Goal: Contribute content: Contribute content

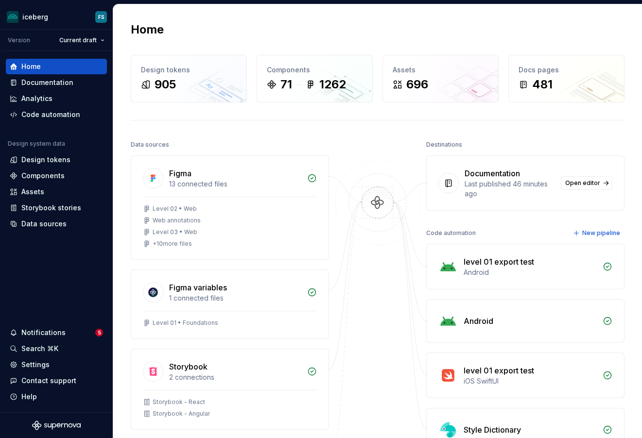
click at [70, 329] on div "Notifications" at bounding box center [53, 333] width 86 height 10
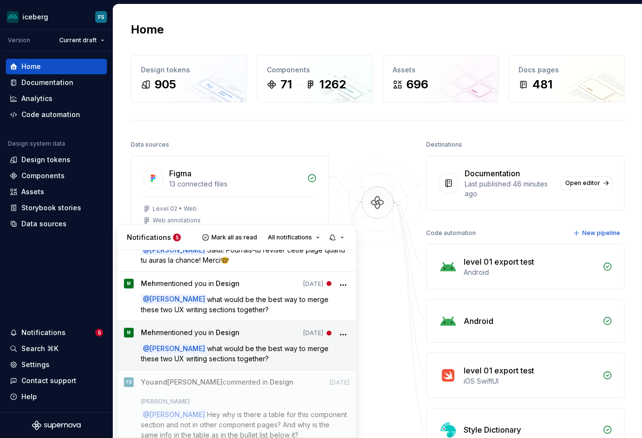
scroll to position [125, 0]
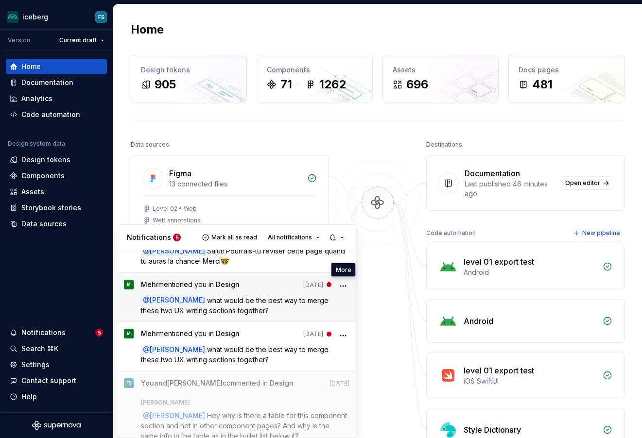
click at [344, 283] on icon "More" at bounding box center [343, 286] width 10 height 10
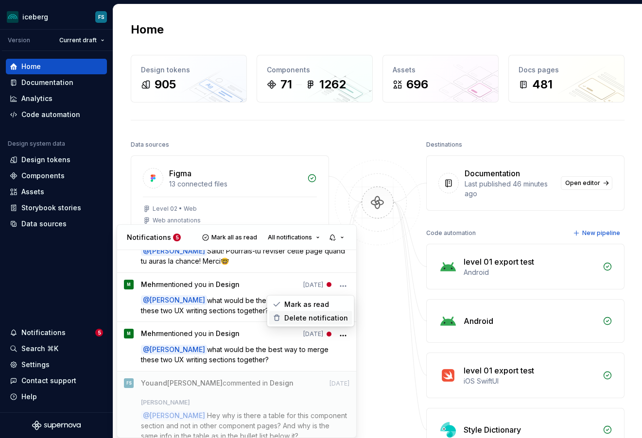
click at [309, 317] on span "Delete notification" at bounding box center [316, 318] width 64 height 10
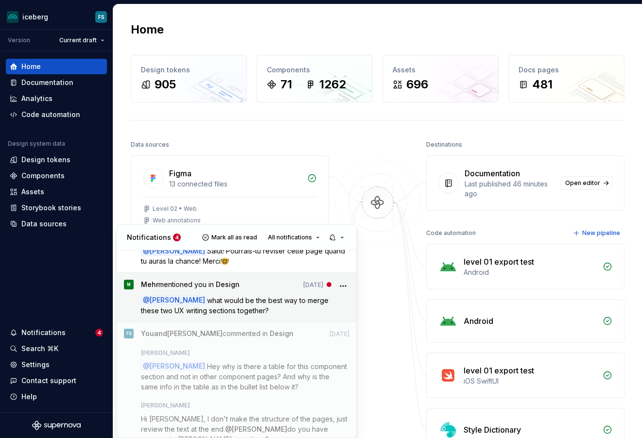
click at [345, 283] on icon "More" at bounding box center [343, 286] width 10 height 10
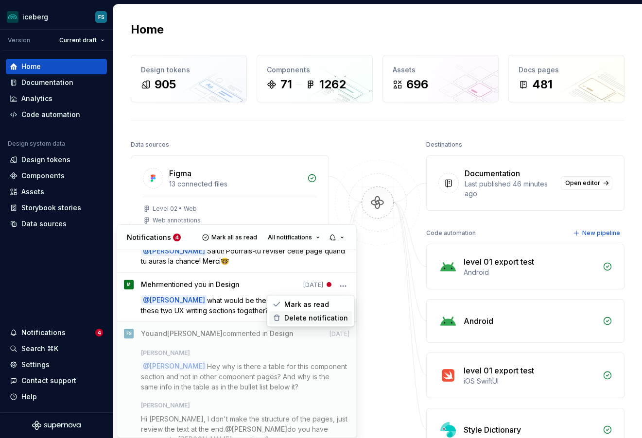
click at [315, 317] on span "Delete notification" at bounding box center [316, 318] width 64 height 10
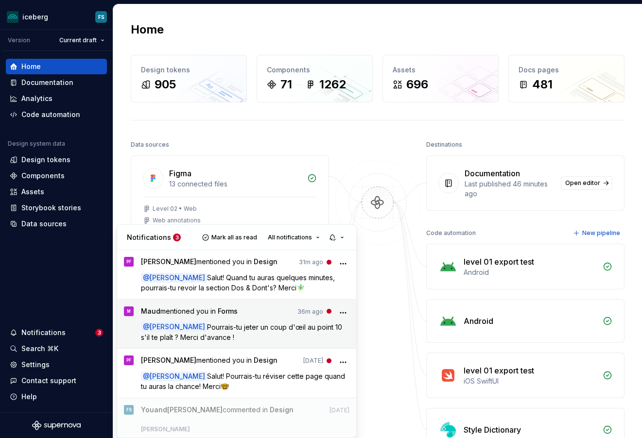
scroll to position [0, 0]
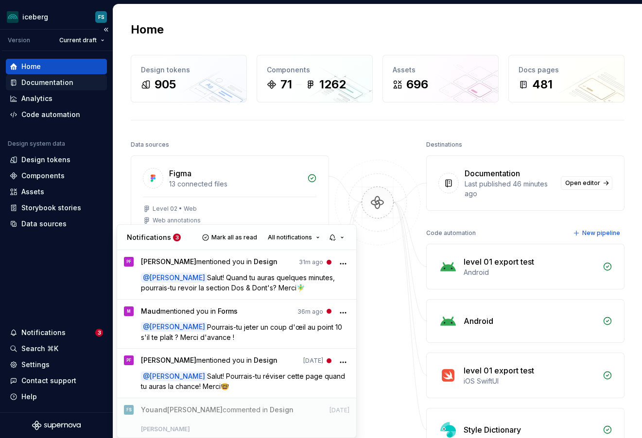
click at [29, 82] on html "iceberg FS Version Current draft Home Documentation Analytics Code automation D…" at bounding box center [321, 219] width 642 height 438
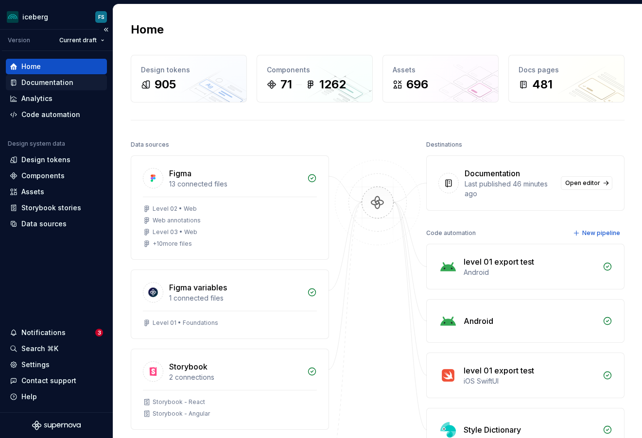
click at [27, 82] on div "Documentation" at bounding box center [47, 83] width 52 height 10
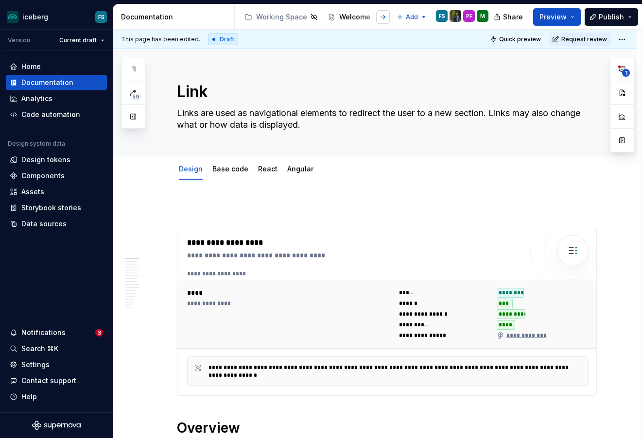
click at [385, 17] on button "button" at bounding box center [383, 17] width 14 height 14
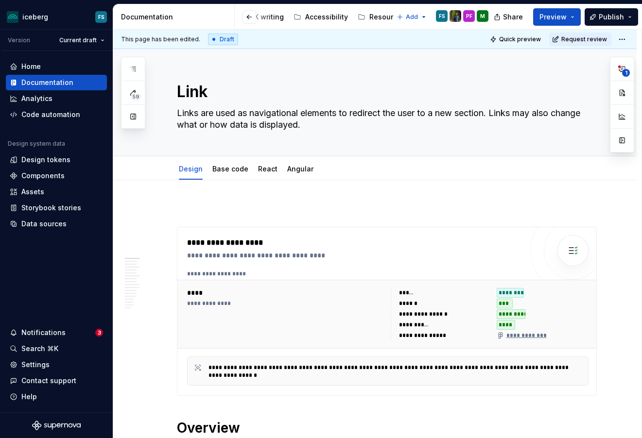
click at [267, 18] on div at bounding box center [257, 16] width 37 height 17
click at [250, 17] on button "button" at bounding box center [249, 17] width 14 height 14
click at [382, 17] on button "button" at bounding box center [383, 17] width 14 height 14
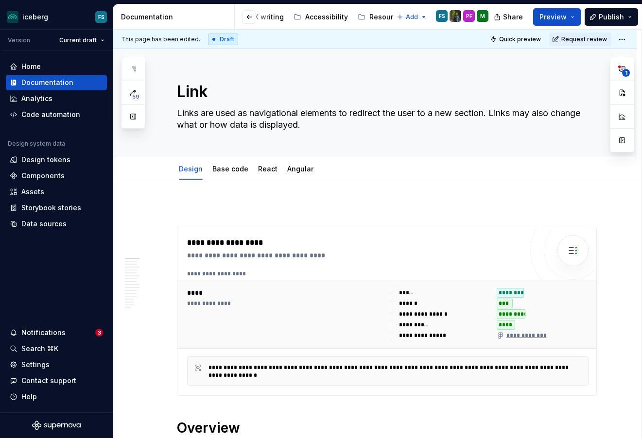
click at [269, 17] on div at bounding box center [257, 16] width 37 height 17
click at [264, 17] on div at bounding box center [257, 16] width 37 height 17
click at [254, 17] on button "button" at bounding box center [249, 17] width 14 height 14
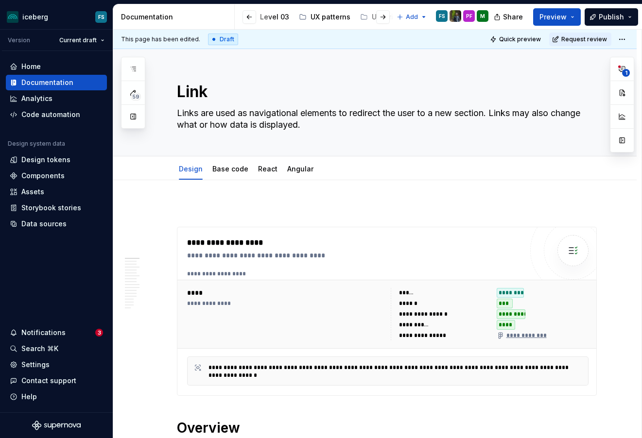
click at [365, 17] on div at bounding box center [375, 16] width 37 height 17
click at [360, 16] on button "Page tree" at bounding box center [366, 17] width 12 height 12
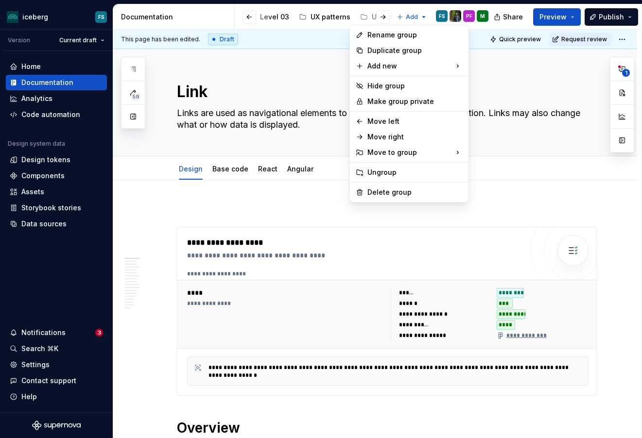
click at [366, 17] on html "iceberg FS Version Current draft Home Documentation Analytics Code automation D…" at bounding box center [321, 219] width 642 height 438
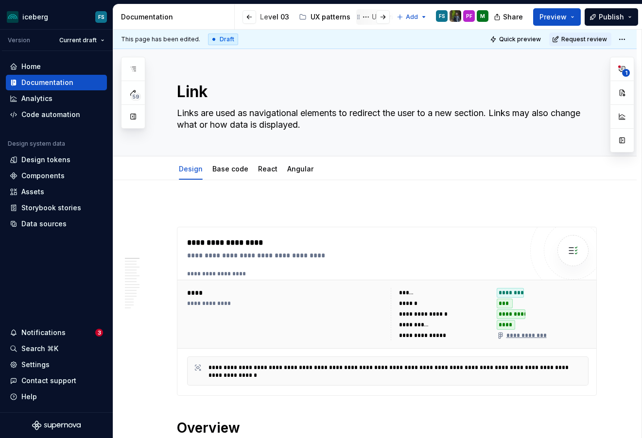
click at [355, 14] on icon "Page tree" at bounding box center [359, 17] width 8 height 8
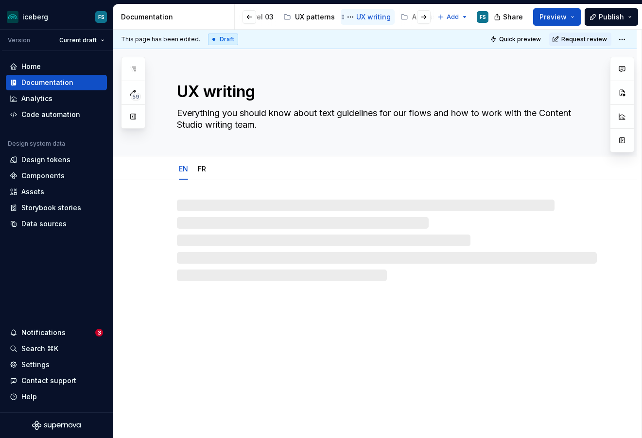
scroll to position [0, 349]
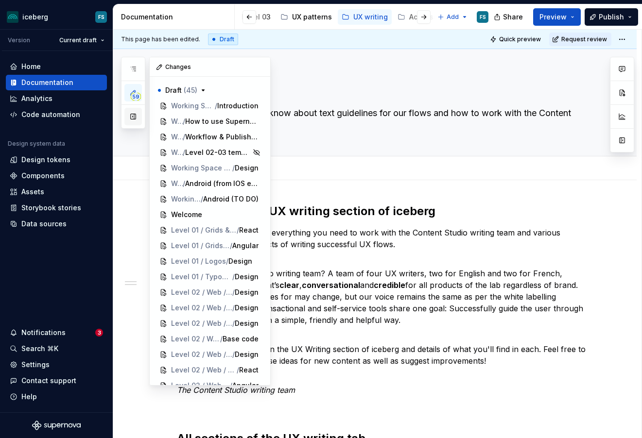
click at [132, 118] on button "button" at bounding box center [132, 116] width 17 height 17
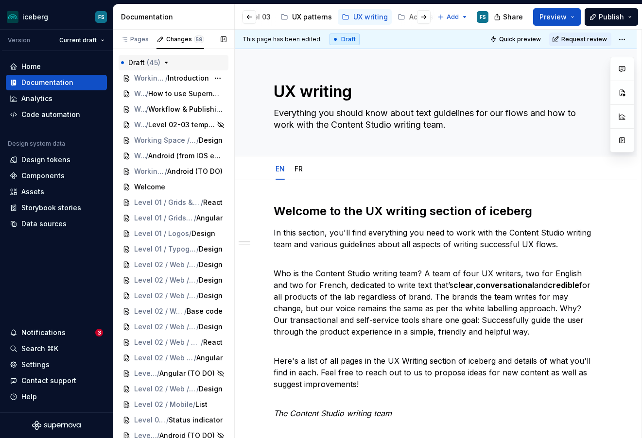
scroll to position [0, 0]
click at [137, 38] on div "Pages" at bounding box center [134, 39] width 28 height 8
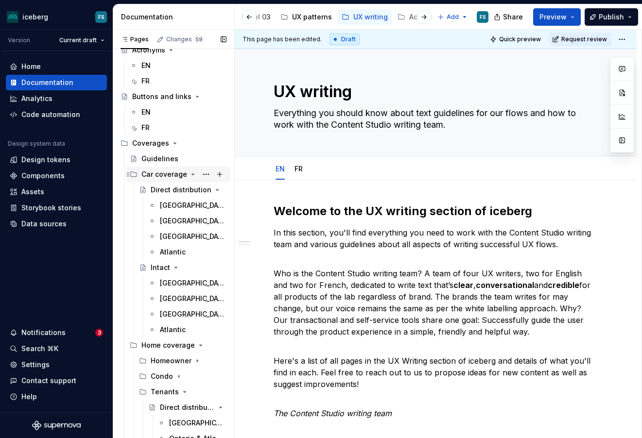
scroll to position [77, 0]
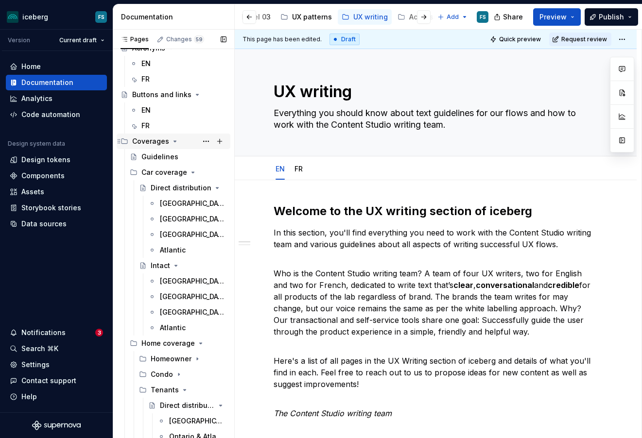
click at [174, 141] on icon "Page tree" at bounding box center [175, 141] width 2 height 1
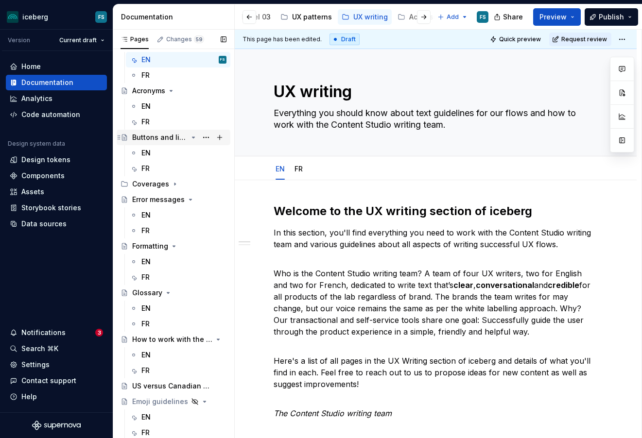
scroll to position [34, 0]
click at [164, 405] on div "Emoji guidelines" at bounding box center [154, 402] width 45 height 10
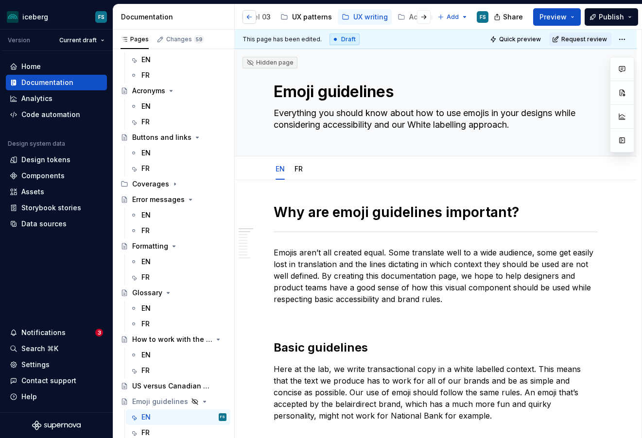
click at [249, 17] on button "button" at bounding box center [249, 17] width 14 height 14
click at [107, 30] on button "Collapse sidebar" at bounding box center [106, 30] width 14 height 14
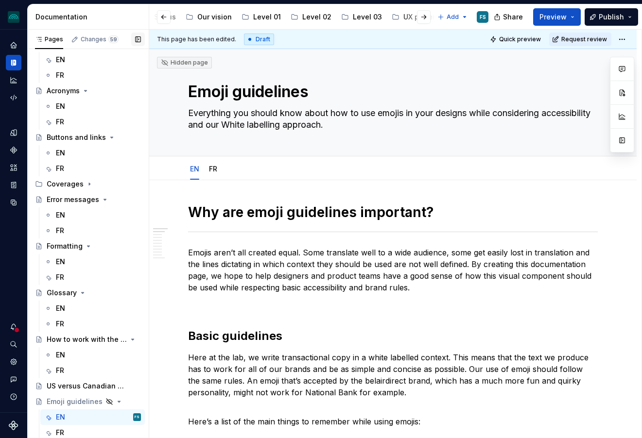
click at [138, 40] on button "button" at bounding box center [138, 40] width 14 height 14
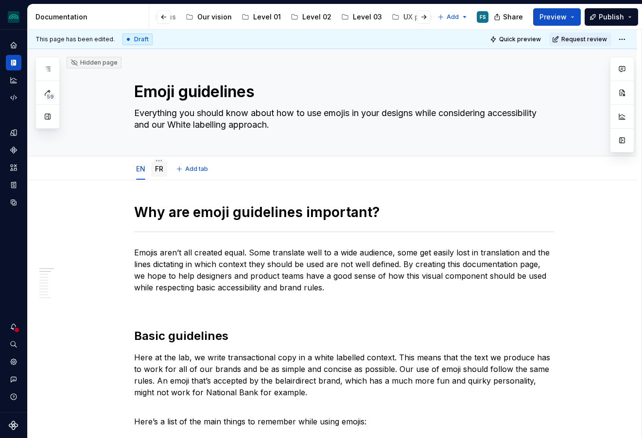
click at [167, 173] on div "FR" at bounding box center [159, 169] width 16 height 16
click at [162, 170] on link "FR" at bounding box center [159, 169] width 8 height 8
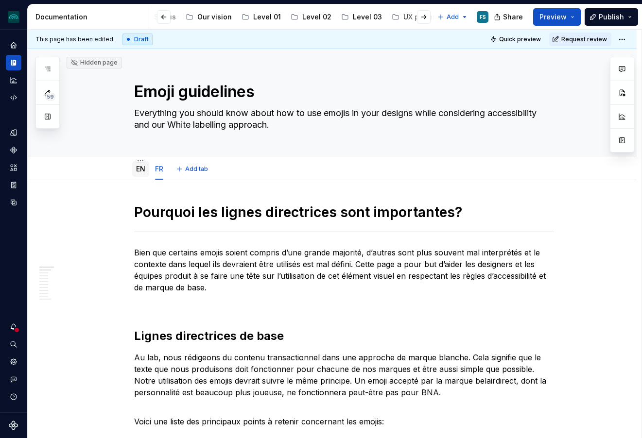
click at [144, 171] on link "EN" at bounding box center [140, 169] width 9 height 8
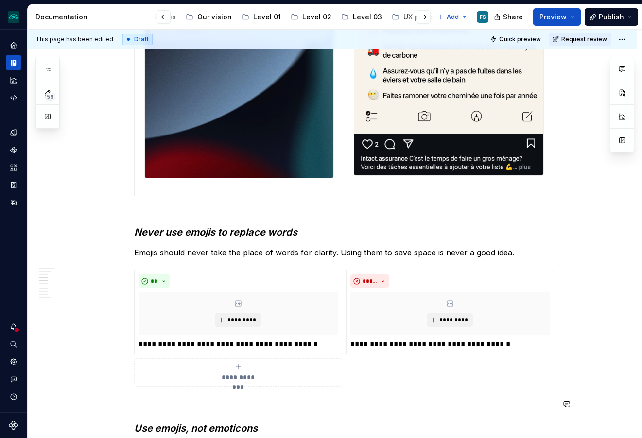
scroll to position [801, 0]
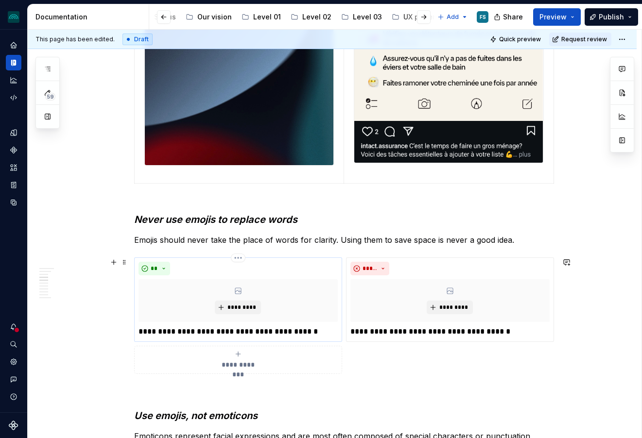
click at [323, 333] on p "**********" at bounding box center [237, 332] width 199 height 12
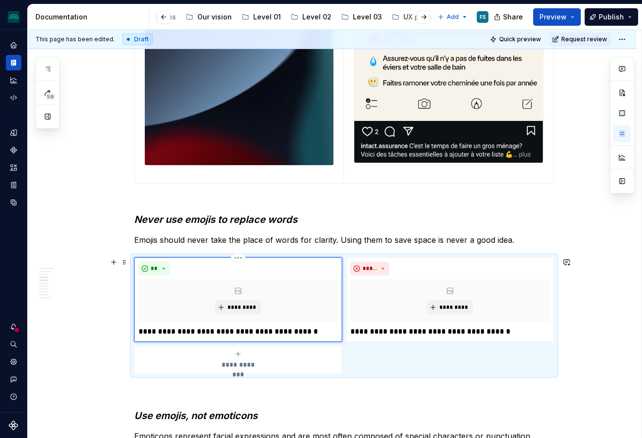
type textarea "*"
click at [411, 332] on p "**********" at bounding box center [449, 332] width 199 height 12
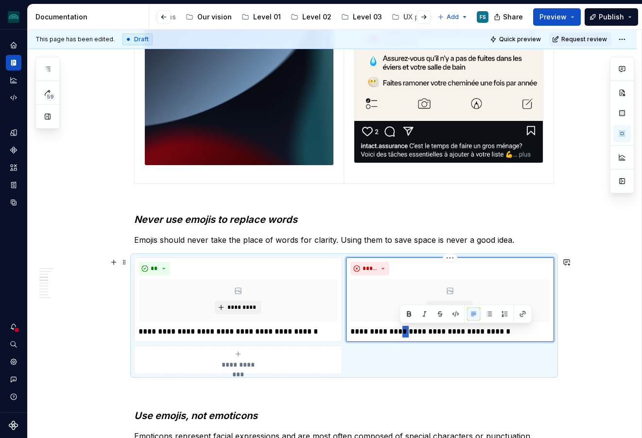
drag, startPoint x: 411, startPoint y: 333, endPoint x: 400, endPoint y: 332, distance: 10.2
click at [400, 332] on p "**********" at bounding box center [449, 332] width 199 height 12
drag, startPoint x: 318, startPoint y: 332, endPoint x: 336, endPoint y: 335, distance: 18.7
click at [318, 332] on p "**********" at bounding box center [237, 332] width 199 height 12
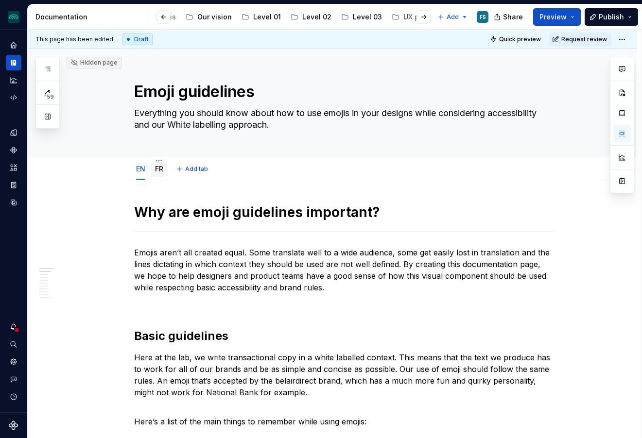
scroll to position [0, 0]
click at [166, 173] on div "FR" at bounding box center [159, 169] width 16 height 16
click at [156, 167] on div "FR" at bounding box center [159, 169] width 16 height 16
click at [161, 173] on div "FR" at bounding box center [159, 169] width 8 height 10
click at [163, 167] on link "FR" at bounding box center [159, 169] width 8 height 8
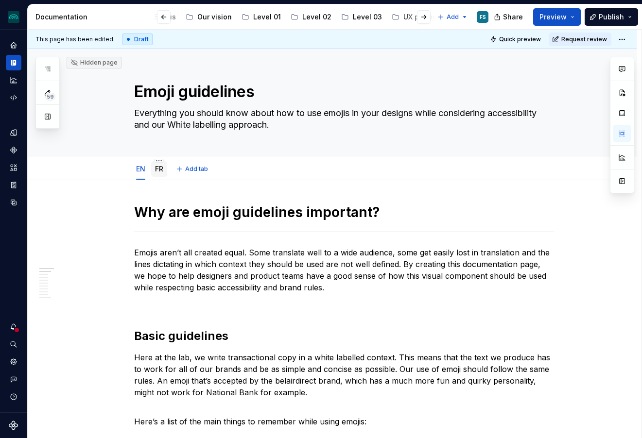
click at [163, 167] on link "FR" at bounding box center [159, 169] width 8 height 8
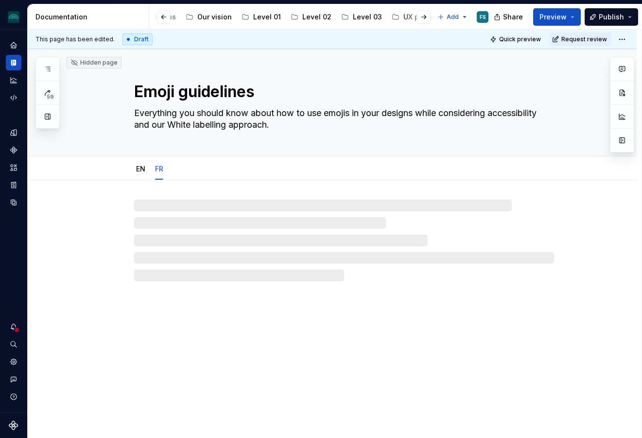
type textarea "*"
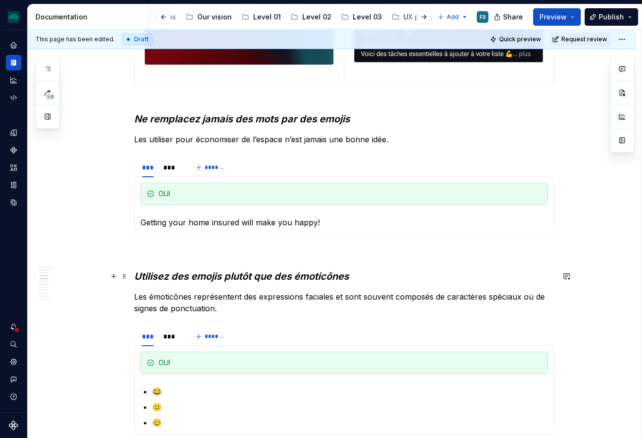
scroll to position [899, 0]
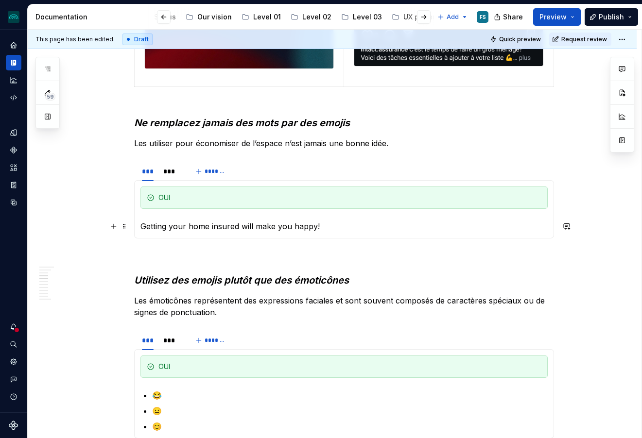
click at [326, 225] on p "Getting your home insured will make you happy!" at bounding box center [343, 227] width 407 height 12
click at [144, 226] on p "Getting your home insured will make you happy! 🏠" at bounding box center [343, 227] width 407 height 12
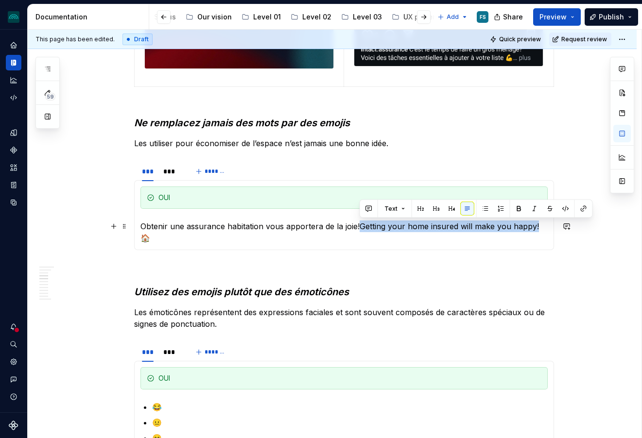
drag, startPoint x: 535, startPoint y: 226, endPoint x: 362, endPoint y: 226, distance: 173.5
click at [362, 226] on p "Obtenir une assurance habitation vous apportera de la joie!Getting your home in…" at bounding box center [343, 232] width 407 height 23
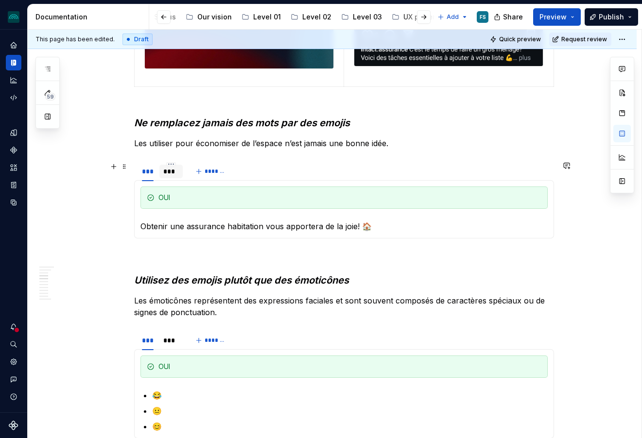
click at [178, 175] on div "***" at bounding box center [171, 172] width 16 height 10
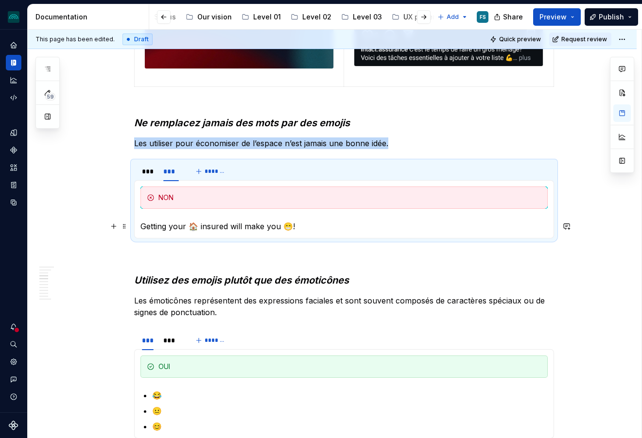
click at [186, 225] on p "Getting your 🏠 insured will make you 😁!" at bounding box center [343, 227] width 407 height 12
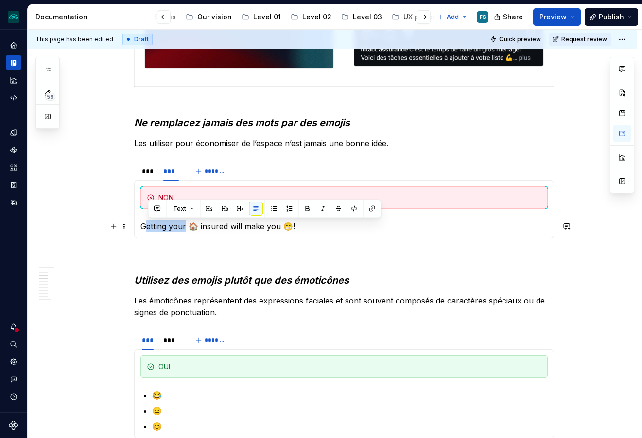
drag, startPoint x: 187, startPoint y: 226, endPoint x: 146, endPoint y: 225, distance: 40.3
click at [146, 225] on p "Getting your 🏠 insured will make you 😁!" at bounding box center [343, 227] width 407 height 12
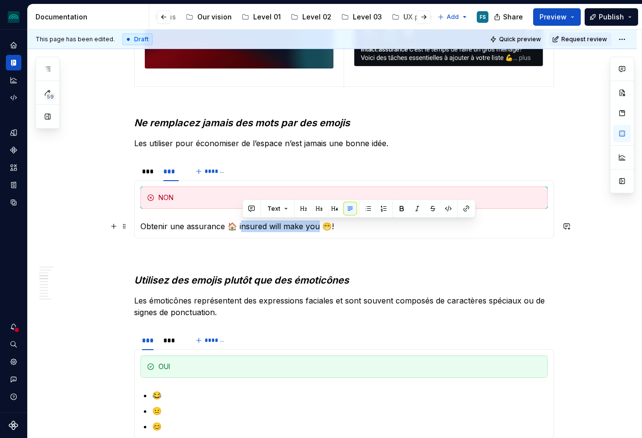
drag, startPoint x: 318, startPoint y: 227, endPoint x: 272, endPoint y: 226, distance: 46.2
click at [244, 225] on p "Obtenir une assurance 🏠 insured will make you 😁!" at bounding box center [343, 227] width 407 height 12
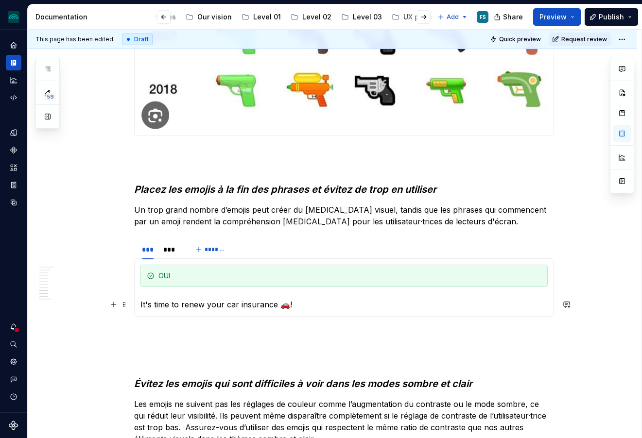
scroll to position [1915, 0]
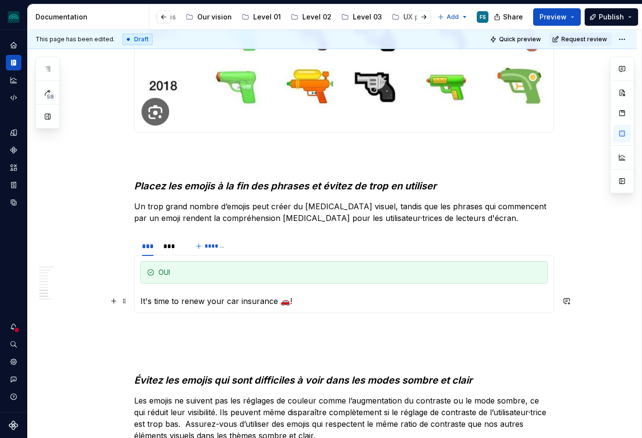
click at [249, 303] on p "It's time to renew your car insurance 🚗!" at bounding box center [343, 301] width 407 height 12
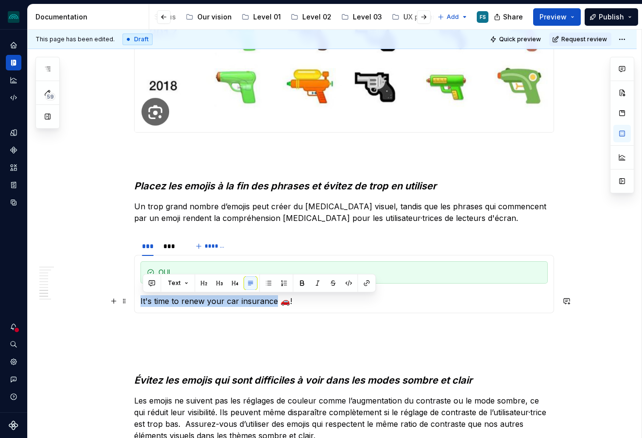
drag, startPoint x: 264, startPoint y: 301, endPoint x: 165, endPoint y: 303, distance: 98.6
click at [142, 303] on div "OUI It's time to renew your car insurance 🚗! NON It's ⏰ time 🗓️ to renew your c…" at bounding box center [344, 284] width 420 height 58
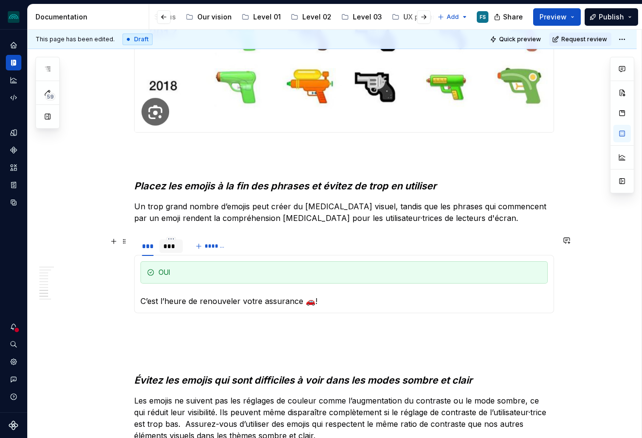
click at [176, 246] on div "***" at bounding box center [171, 246] width 16 height 10
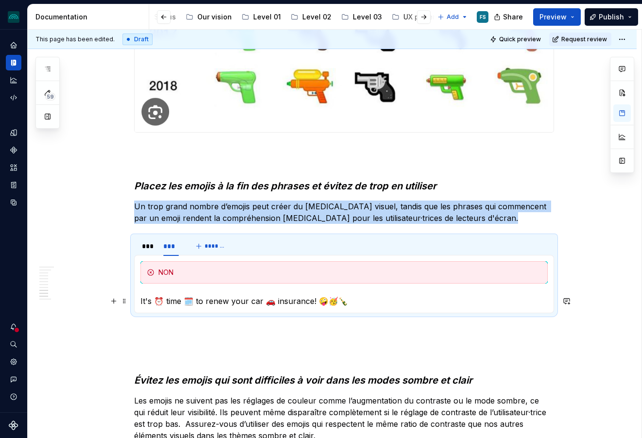
drag, startPoint x: 155, startPoint y: 303, endPoint x: 159, endPoint y: 304, distance: 5.0
click at [155, 303] on p "It's ⏰ time 🗓️ to renew your car 🚗 insurance! 🤪🥳🍾" at bounding box center [343, 301] width 407 height 12
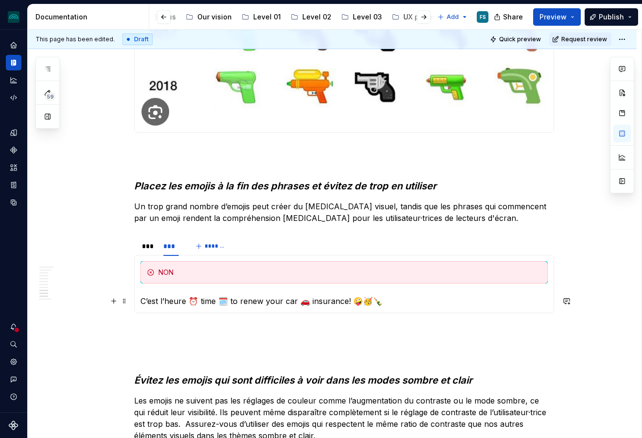
drag, startPoint x: 218, startPoint y: 303, endPoint x: 221, endPoint y: 312, distance: 10.1
click at [218, 303] on p "C’est l’heure ⏰ time 🗓️ to renew your car 🚗 insurance! 🤪🥳🍾" at bounding box center [343, 301] width 407 height 12
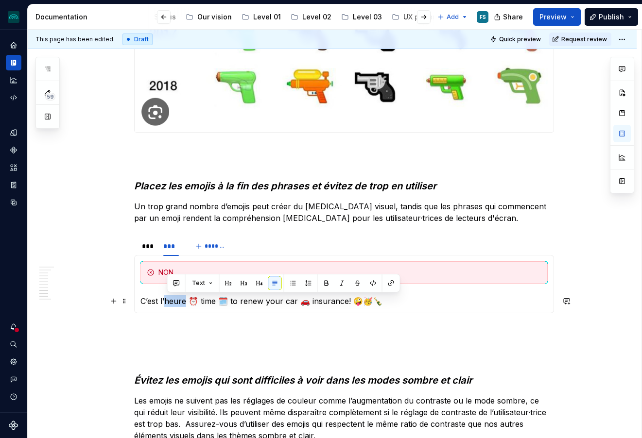
drag, startPoint x: 188, startPoint y: 301, endPoint x: 166, endPoint y: 301, distance: 21.9
click at [166, 301] on p "C’est l’heure ⏰ time 🗓️ to renew your car 🚗 insurance! 🤪🥳🍾" at bounding box center [343, 301] width 407 height 12
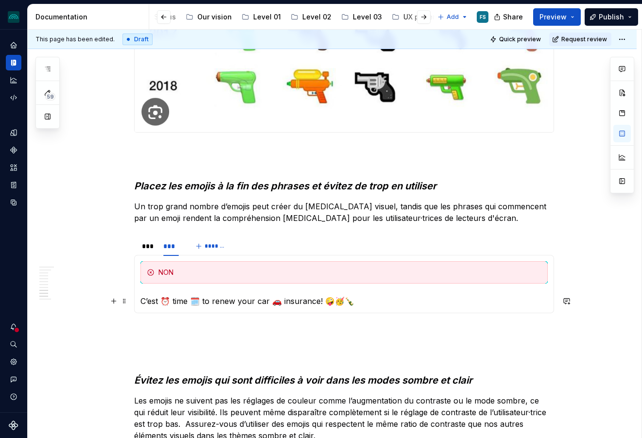
click at [190, 301] on p "C’est ⏰ time 🗓️ to renew your car 🚗 insurance! 🤪🥳🍾" at bounding box center [343, 301] width 407 height 12
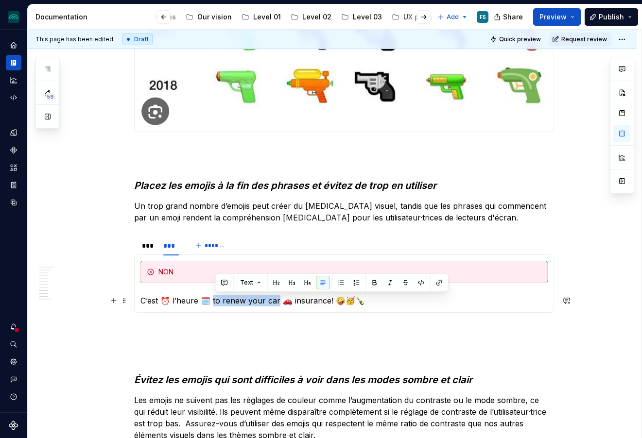
drag, startPoint x: 280, startPoint y: 301, endPoint x: 226, endPoint y: 303, distance: 53.5
click at [216, 302] on p "C’est ⏰ l’heure 🗓️ to renew your car 🚗 insurance! 🤪🥳🍾" at bounding box center [343, 301] width 407 height 12
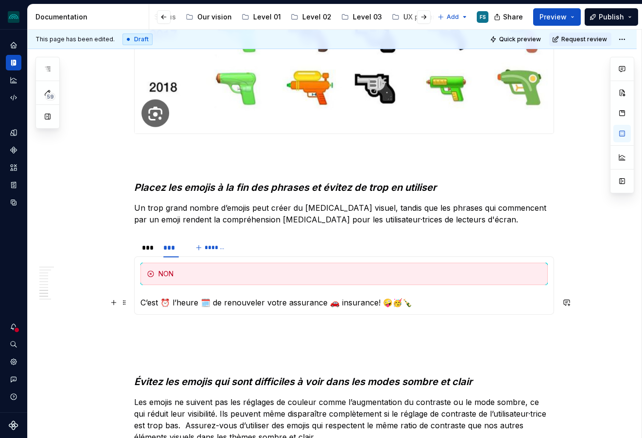
click at [376, 302] on p "C’est ⏰ l’heure 🗓️ de renouveler votre assurance 🚗 insurance! 🤪🥳🍾" at bounding box center [343, 303] width 407 height 12
click at [154, 246] on div "***" at bounding box center [148, 248] width 12 height 10
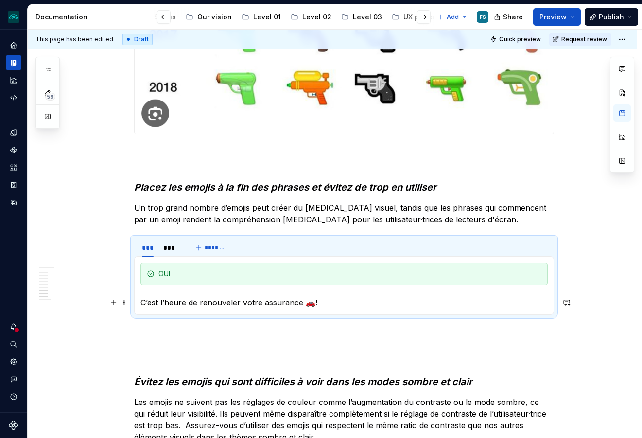
click at [304, 304] on p "C’est l’heure de renouveler votre assurance 🚗!" at bounding box center [343, 303] width 407 height 12
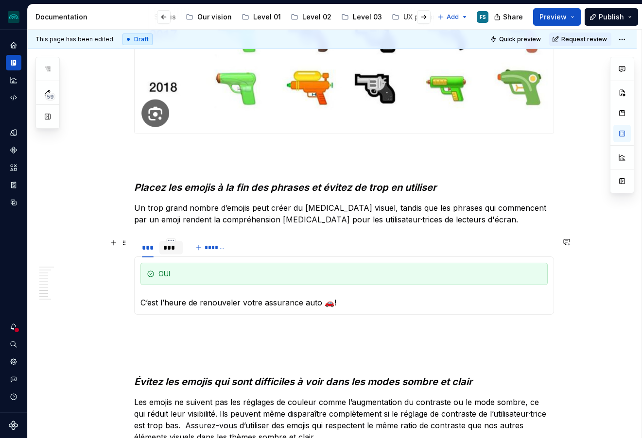
click at [171, 249] on div "***" at bounding box center [171, 248] width 16 height 10
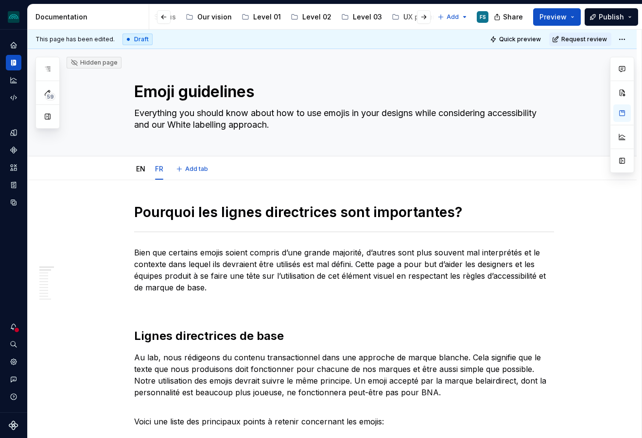
scroll to position [0, 0]
click at [138, 165] on link "EN" at bounding box center [140, 169] width 9 height 8
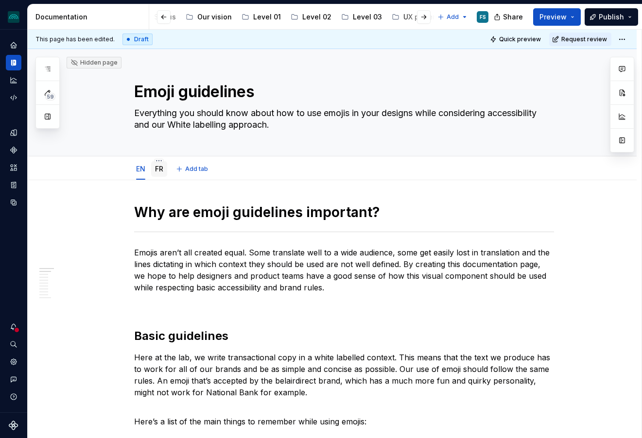
click at [163, 171] on link "FR" at bounding box center [159, 169] width 8 height 8
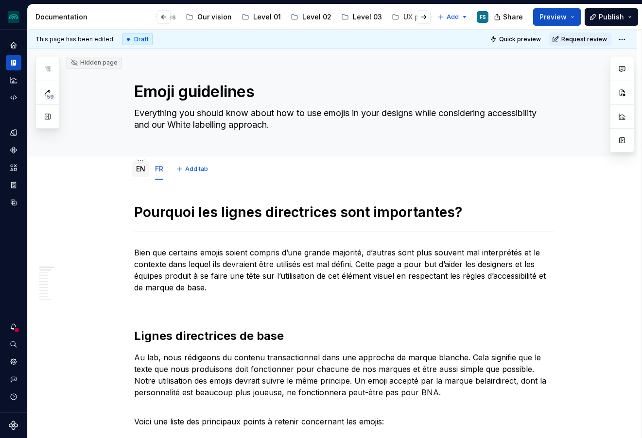
click at [145, 172] on link "EN" at bounding box center [140, 169] width 9 height 8
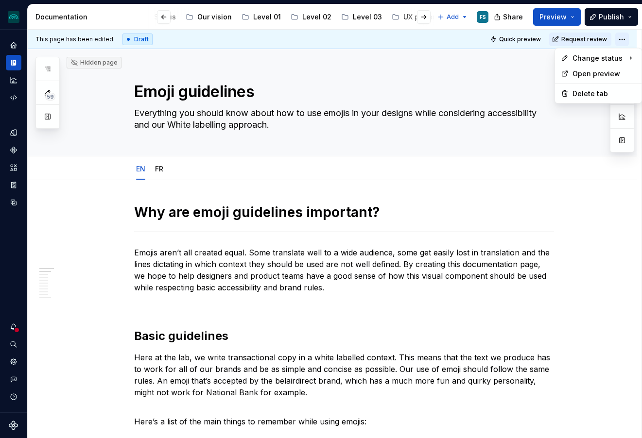
click at [627, 39] on html "iceberg FS Design system data Documentation Accessibility guide for tree Page t…" at bounding box center [321, 219] width 642 height 438
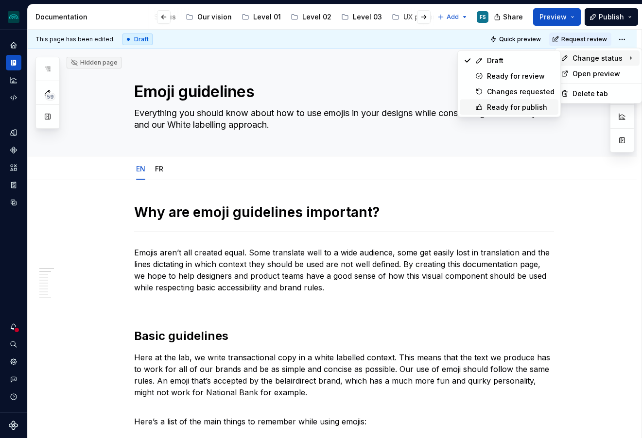
click at [519, 106] on div "Ready for publish" at bounding box center [521, 108] width 68 height 10
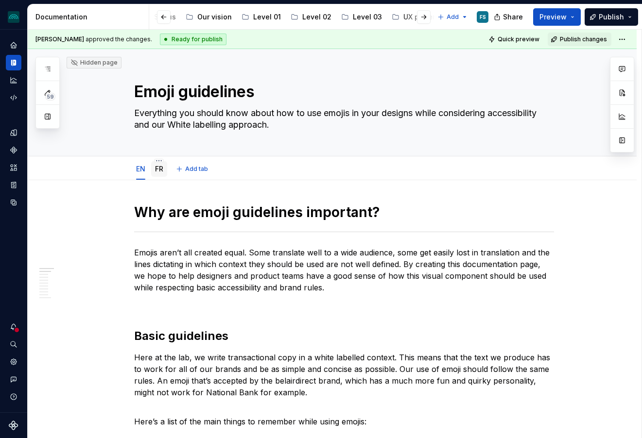
click at [163, 173] on div "FR" at bounding box center [159, 169] width 8 height 10
click at [162, 169] on link "FR" at bounding box center [159, 169] width 8 height 8
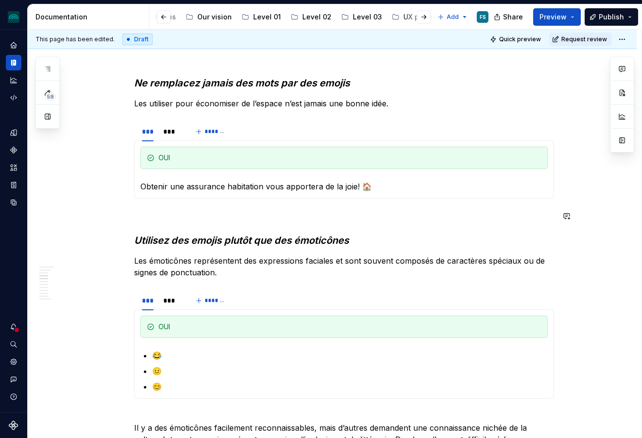
scroll to position [945, 0]
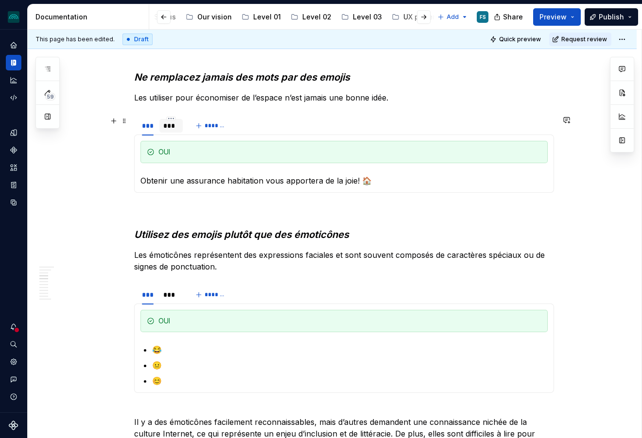
click at [171, 127] on div "***" at bounding box center [171, 126] width 16 height 10
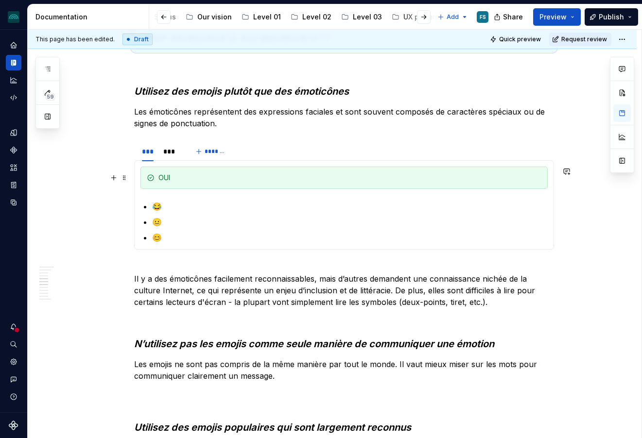
scroll to position [1091, 0]
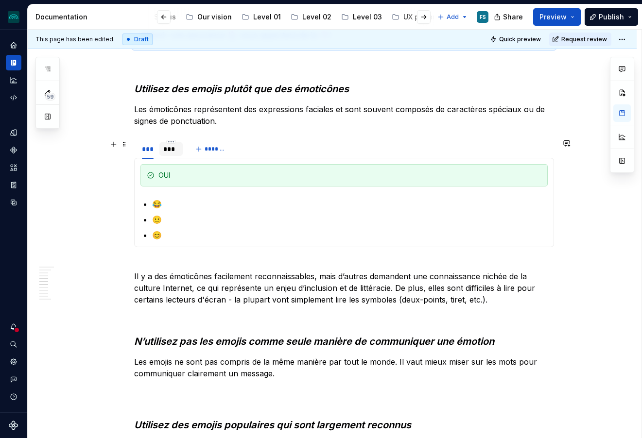
click at [173, 152] on div "***" at bounding box center [171, 149] width 16 height 10
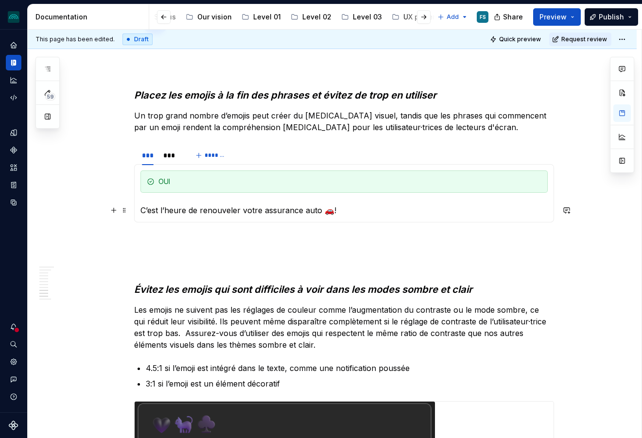
scroll to position [2009, 0]
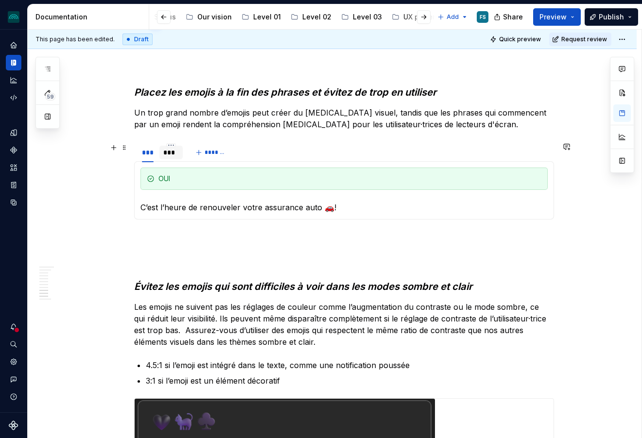
click at [168, 154] on div "***" at bounding box center [171, 153] width 16 height 10
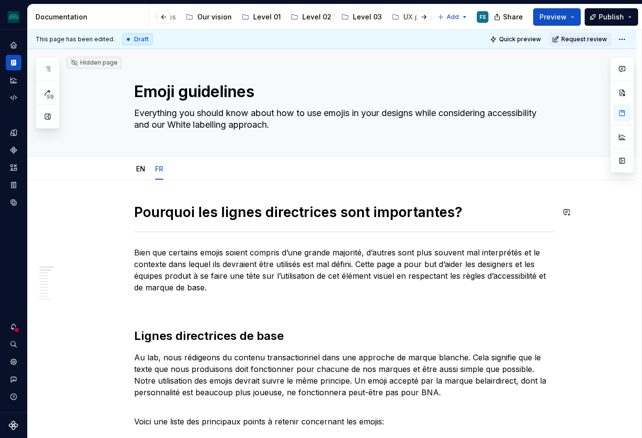
scroll to position [0, 0]
click at [624, 40] on html "iceberg FS Design system data Documentation Accessibility guide for tree Page t…" at bounding box center [321, 219] width 642 height 438
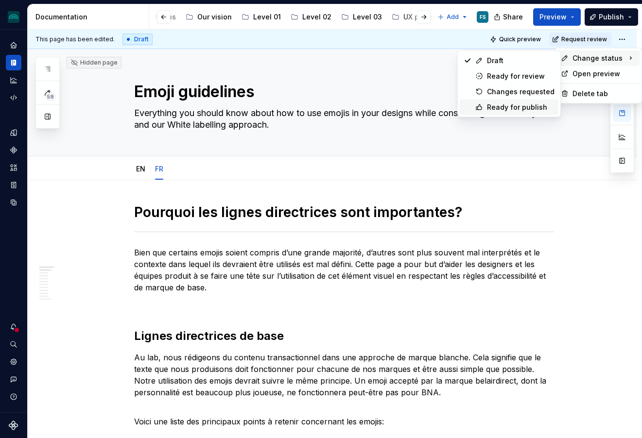
click at [509, 106] on div "Ready for publish" at bounding box center [521, 108] width 68 height 10
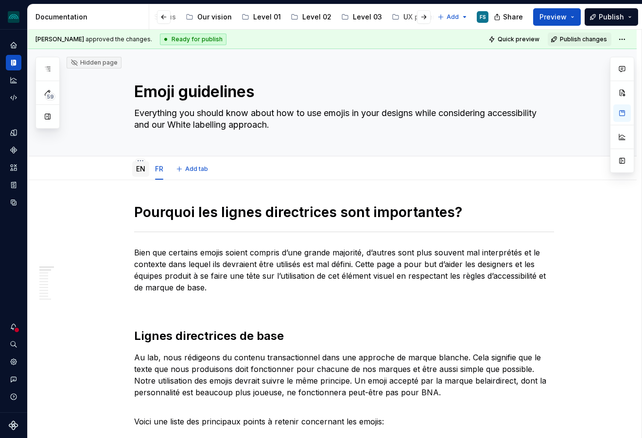
click at [145, 166] on link "EN" at bounding box center [140, 169] width 9 height 8
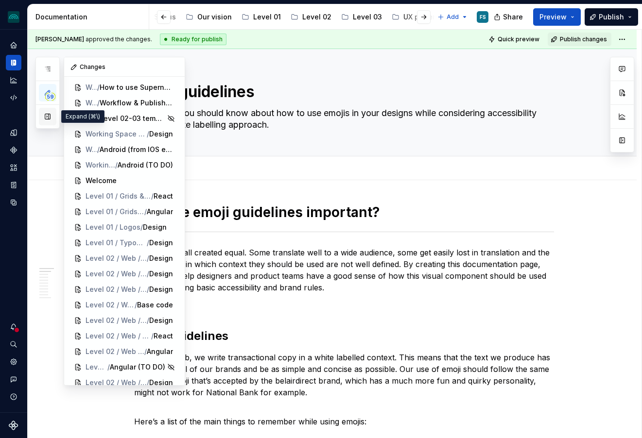
click at [47, 115] on button "button" at bounding box center [47, 116] width 17 height 17
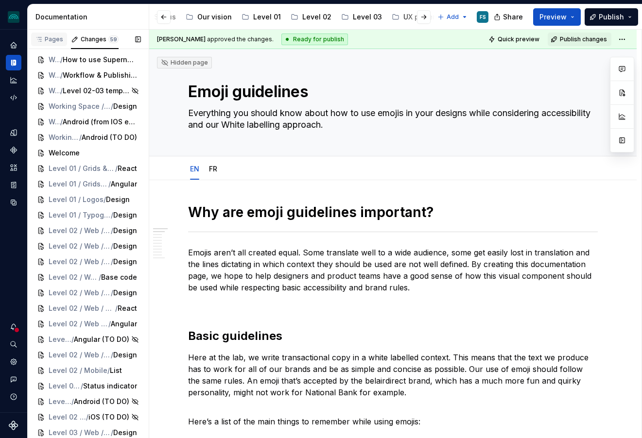
click at [51, 44] on div "Pages" at bounding box center [49, 40] width 36 height 14
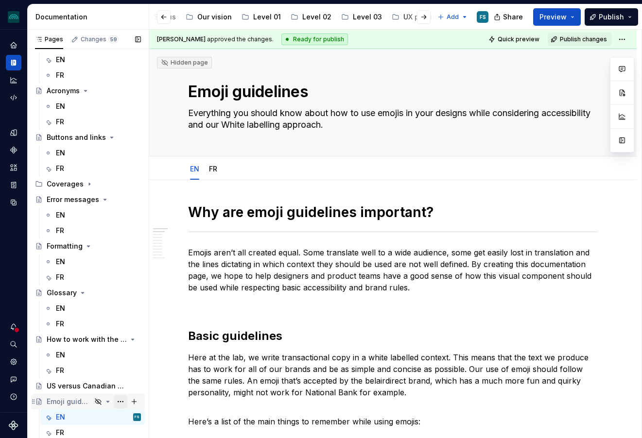
click at [118, 403] on button "Page tree" at bounding box center [121, 402] width 14 height 14
click at [108, 402] on div "Pages Changes 59 Add Accessibility guide for tree Page tree. Navigate the tree …" at bounding box center [87, 236] width 121 height 413
click at [112, 402] on icon "Page tree" at bounding box center [108, 402] width 8 height 8
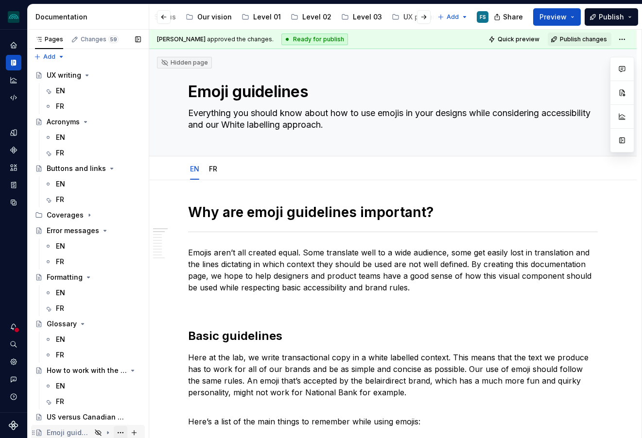
scroll to position [3, 0]
click at [120, 432] on button "Page tree" at bounding box center [121, 433] width 14 height 14
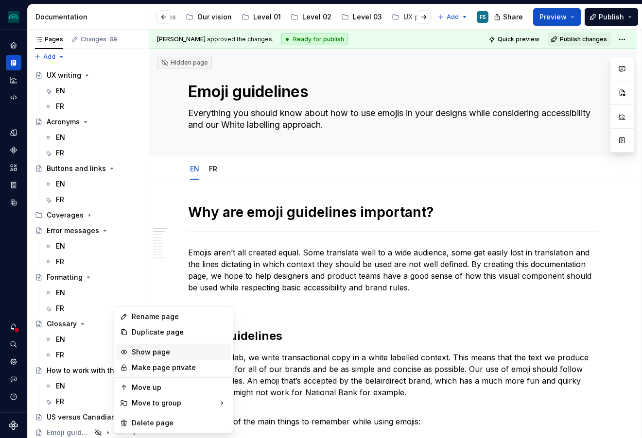
click at [156, 352] on div "Show page" at bounding box center [179, 352] width 95 height 10
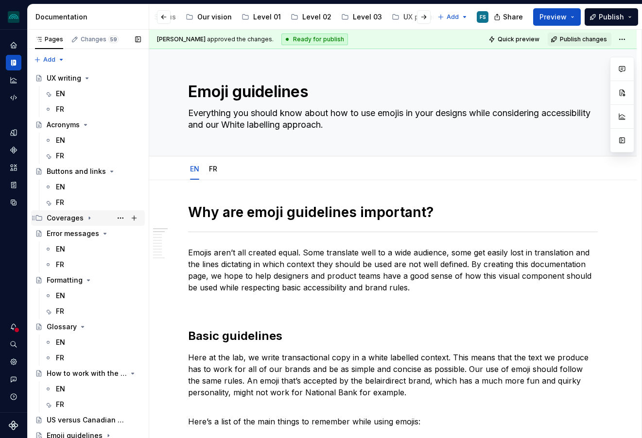
scroll to position [0, 0]
click at [66, 79] on div "UX writing" at bounding box center [64, 78] width 34 height 10
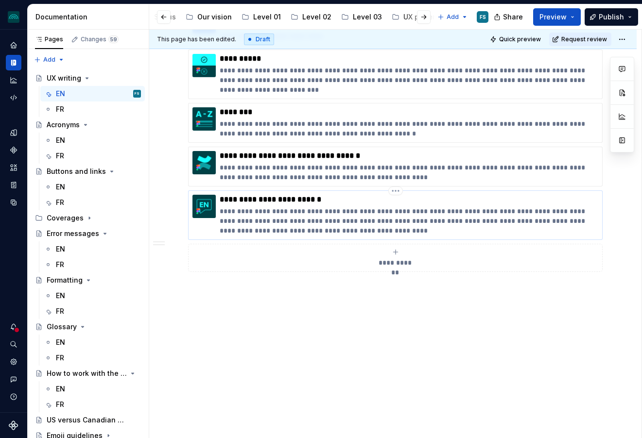
scroll to position [589, 0]
click at [231, 204] on p "**********" at bounding box center [409, 200] width 378 height 10
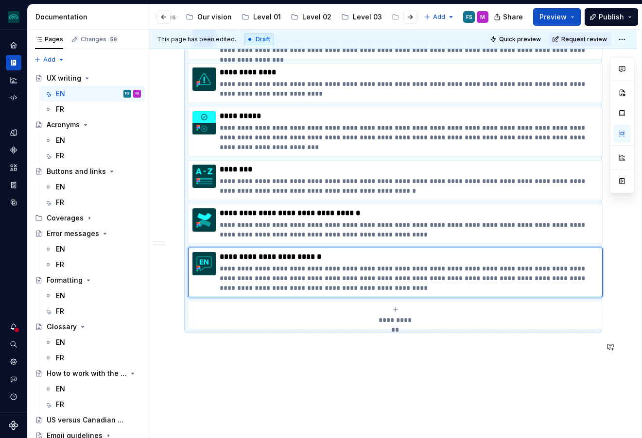
scroll to position [534, 0]
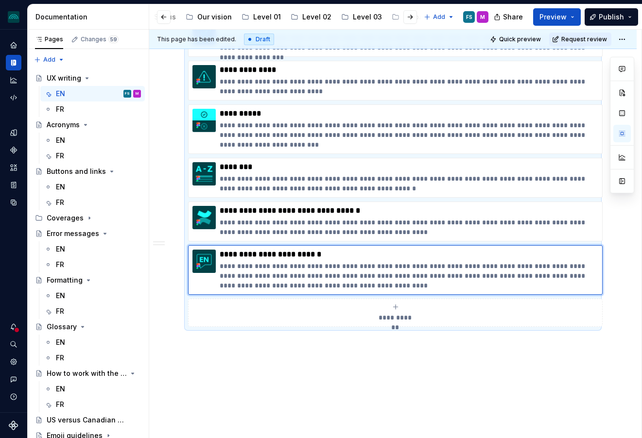
click at [396, 308] on icon "submit" at bounding box center [396, 307] width 8 height 8
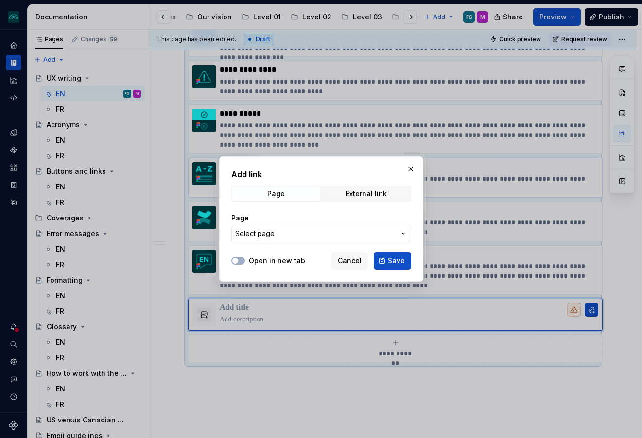
drag, startPoint x: 411, startPoint y: 171, endPoint x: 338, endPoint y: 196, distance: 76.5
click at [411, 171] on button "button" at bounding box center [411, 169] width 14 height 14
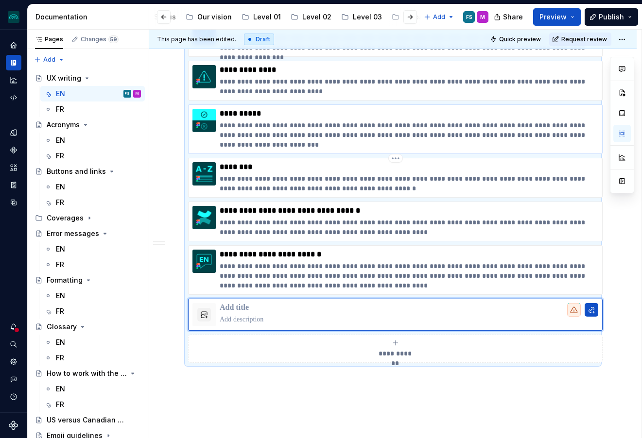
scroll to position [502, 0]
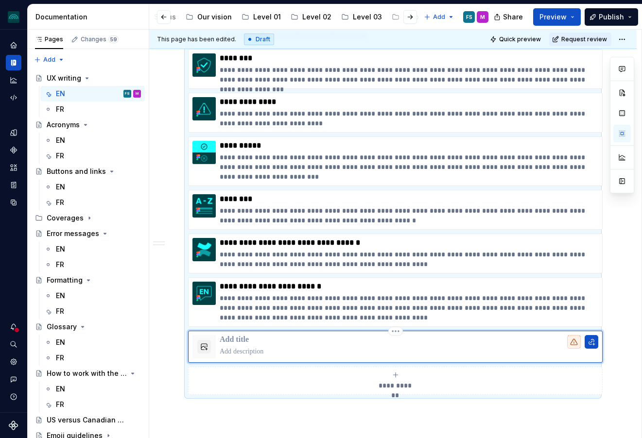
click at [231, 342] on p at bounding box center [409, 340] width 378 height 10
type textarea "*"
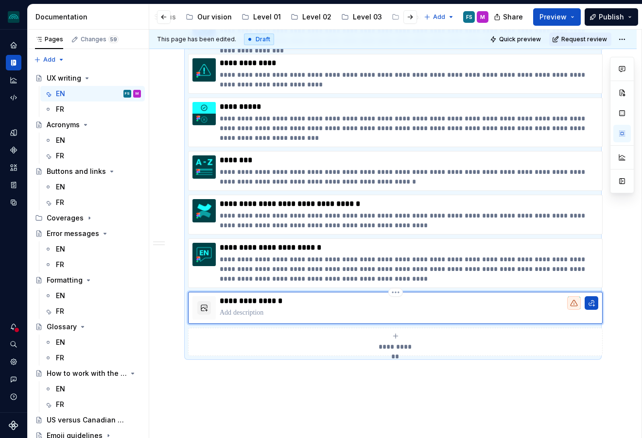
scroll to position [544, 0]
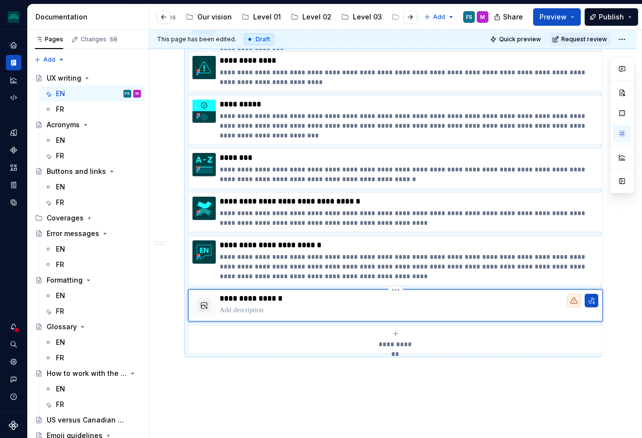
click at [254, 313] on p at bounding box center [409, 311] width 378 height 10
type textarea "*"
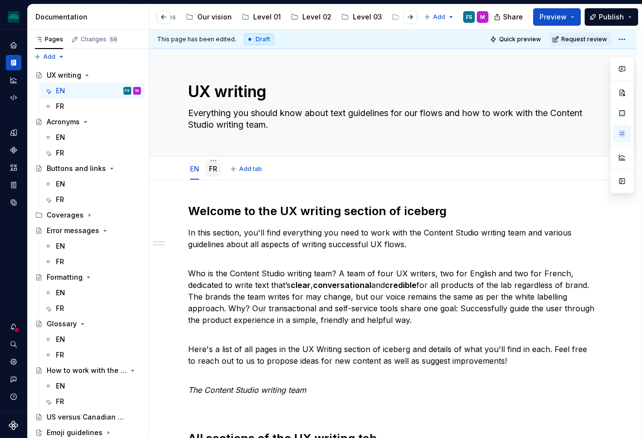
scroll to position [0, 0]
click at [207, 168] on div "FR" at bounding box center [213, 169] width 16 height 16
click at [206, 164] on div "FR" at bounding box center [213, 169] width 16 height 16
click at [207, 170] on div "FR" at bounding box center [213, 169] width 16 height 16
click at [215, 168] on link "FR" at bounding box center [213, 169] width 8 height 8
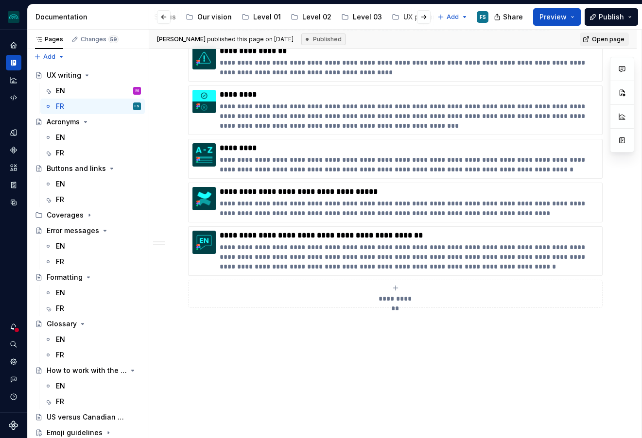
scroll to position [571, 0]
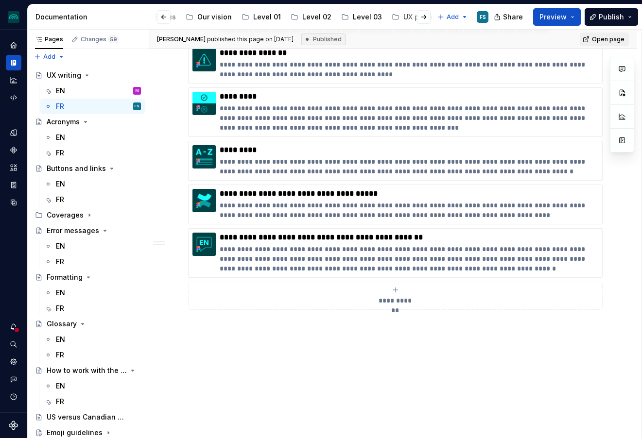
click at [397, 292] on icon "submit" at bounding box center [396, 290] width 8 height 8
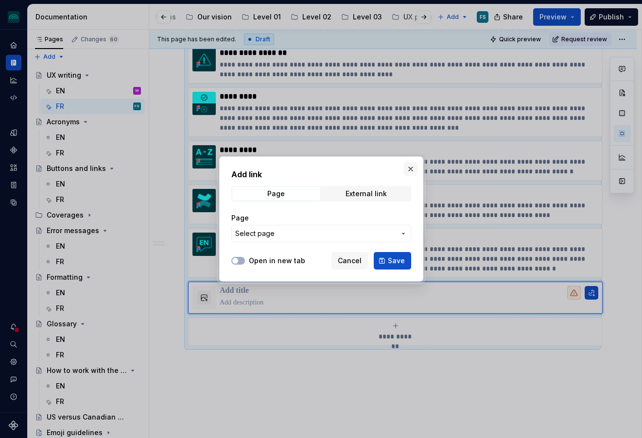
click at [409, 168] on button "button" at bounding box center [411, 169] width 14 height 14
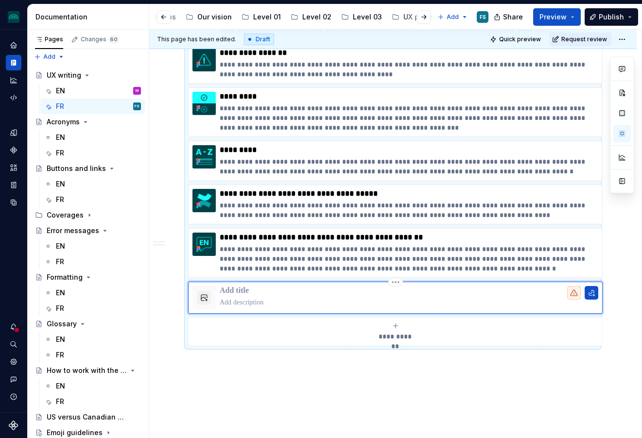
click at [239, 291] on p at bounding box center [409, 291] width 378 height 10
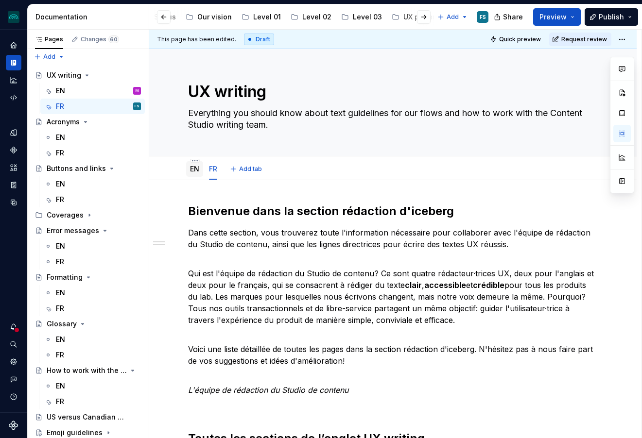
scroll to position [0, 0]
click at [194, 172] on link "EN" at bounding box center [194, 169] width 9 height 8
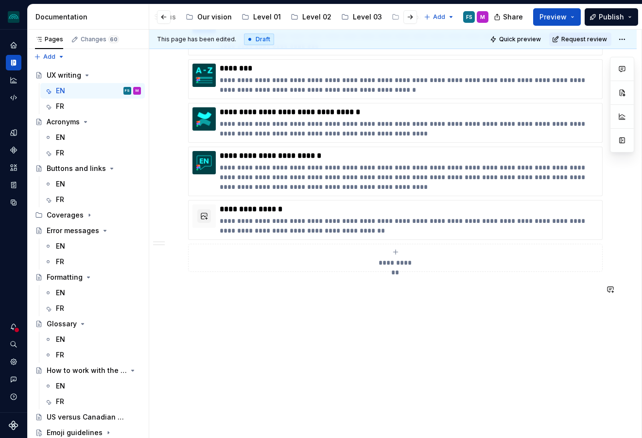
scroll to position [623, 0]
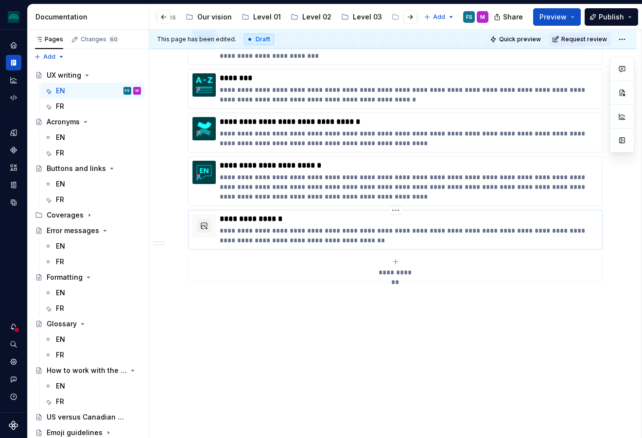
click at [332, 241] on p "**********" at bounding box center [409, 235] width 378 height 19
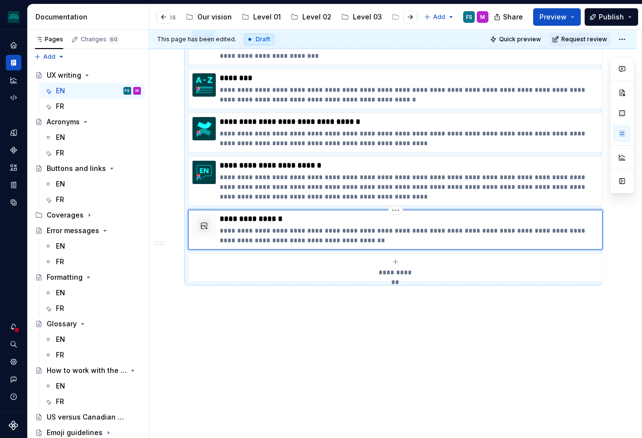
type textarea "*"
click at [355, 368] on div "**********" at bounding box center [392, 3] width 487 height 892
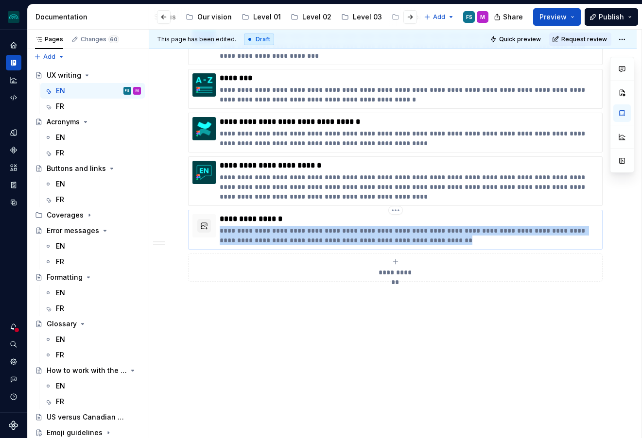
drag, startPoint x: 419, startPoint y: 242, endPoint x: 220, endPoint y: 217, distance: 201.3
click at [220, 217] on div "**********" at bounding box center [409, 229] width 378 height 31
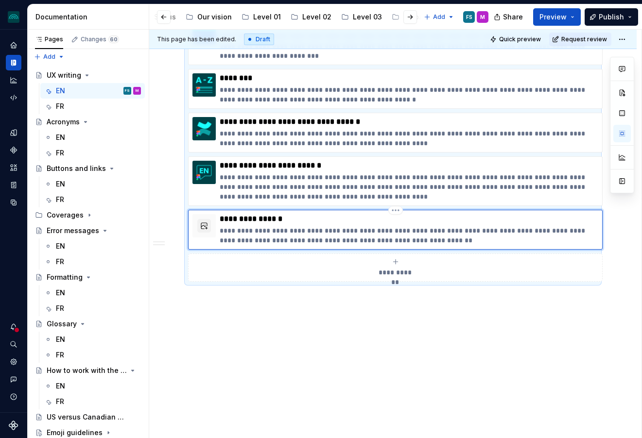
click at [224, 219] on p "**********" at bounding box center [409, 219] width 378 height 10
drag, startPoint x: 221, startPoint y: 220, endPoint x: 358, endPoint y: 239, distance: 138.8
click at [396, 237] on div "**********" at bounding box center [409, 229] width 378 height 31
click at [286, 374] on div "**********" at bounding box center [392, 3] width 487 height 892
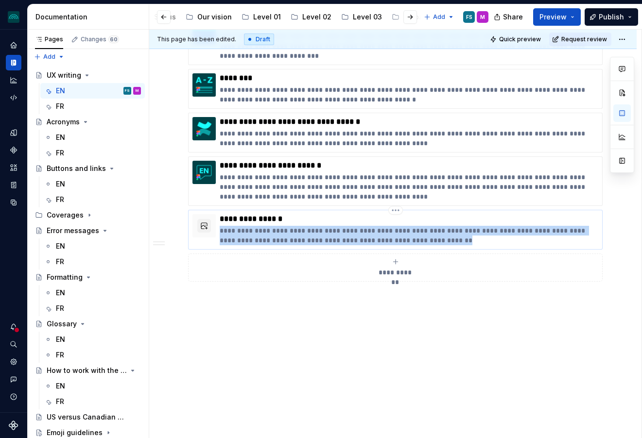
drag, startPoint x: 424, startPoint y: 242, endPoint x: 220, endPoint y: 232, distance: 204.3
click at [220, 232] on p "**********" at bounding box center [409, 235] width 378 height 19
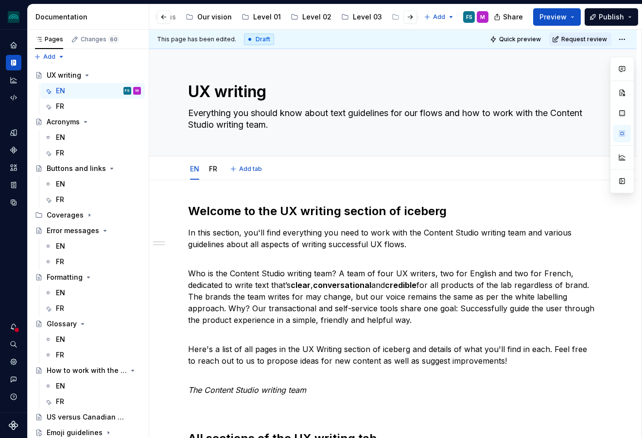
scroll to position [0, 0]
click at [214, 172] on link "FR" at bounding box center [213, 169] width 8 height 8
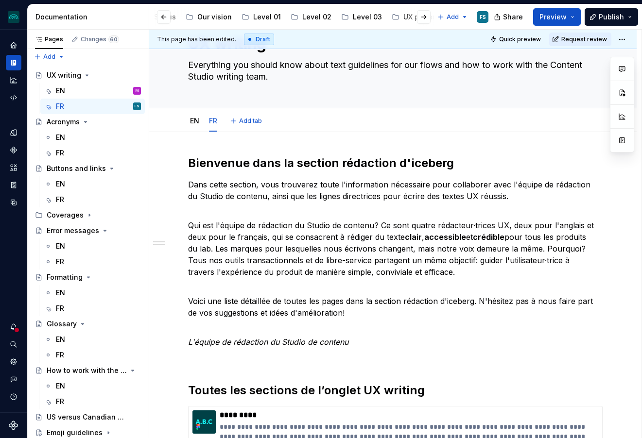
scroll to position [44, 0]
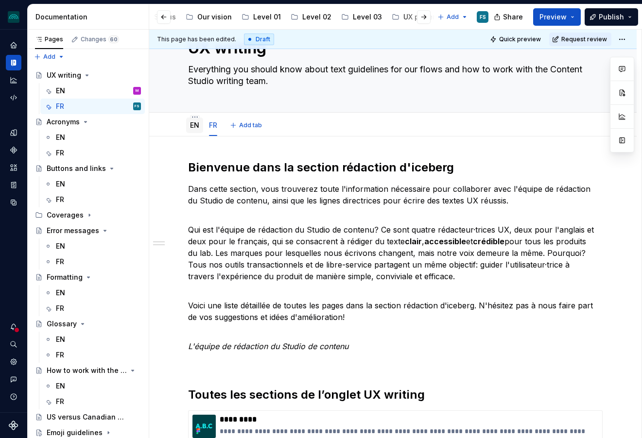
click at [192, 125] on link "EN" at bounding box center [194, 125] width 9 height 8
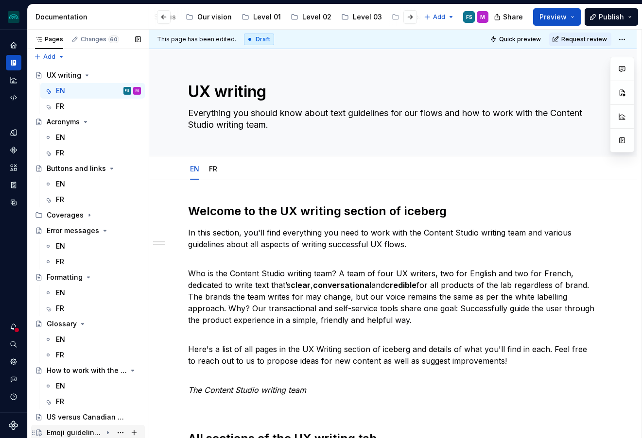
click at [53, 431] on div "Emoji guidelines" at bounding box center [74, 433] width 55 height 10
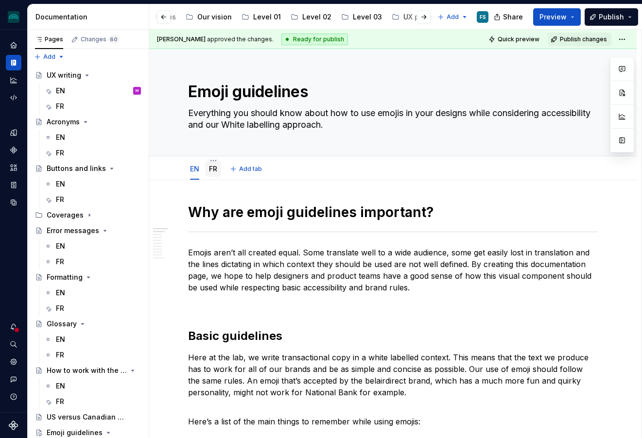
click at [213, 169] on link "FR" at bounding box center [213, 169] width 8 height 8
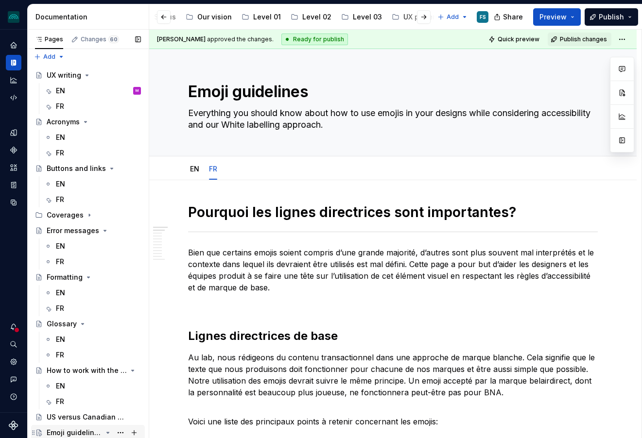
type textarea "*"
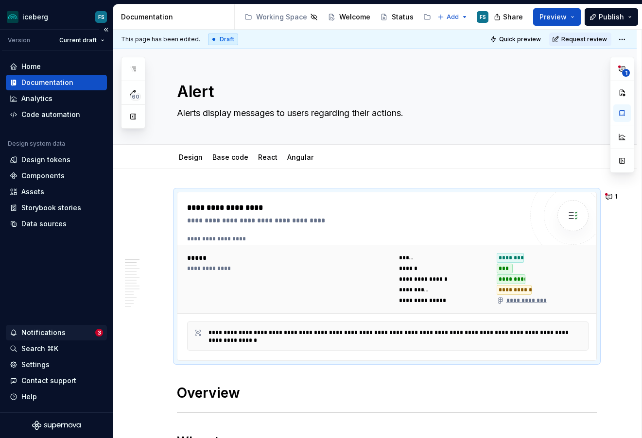
click at [49, 333] on div "Notifications" at bounding box center [43, 333] width 44 height 10
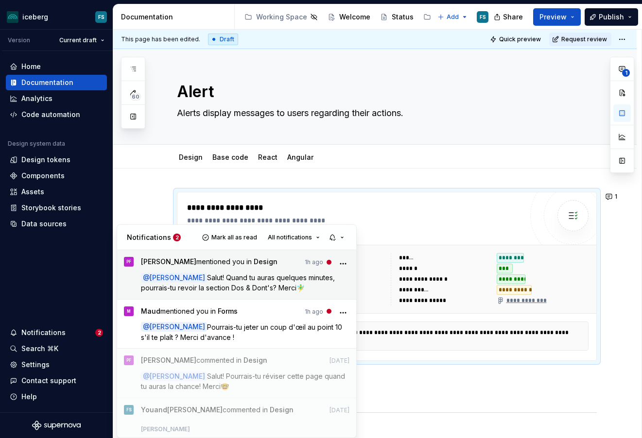
click at [292, 270] on div "[PERSON_NAME] mentioned you in Design 1h ago @ [PERSON_NAME] Salut! Quand tu au…" at bounding box center [245, 274] width 209 height 35
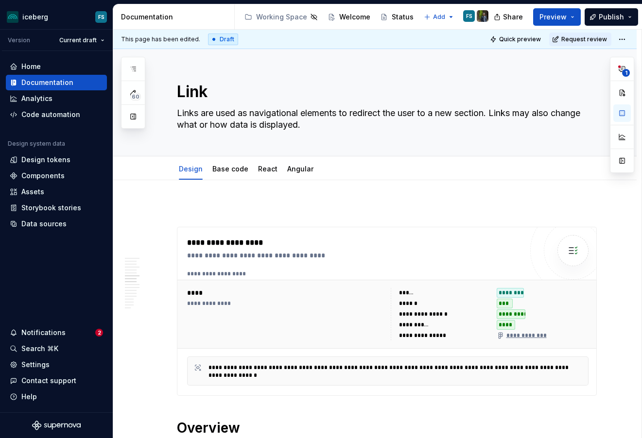
scroll to position [1157, 0]
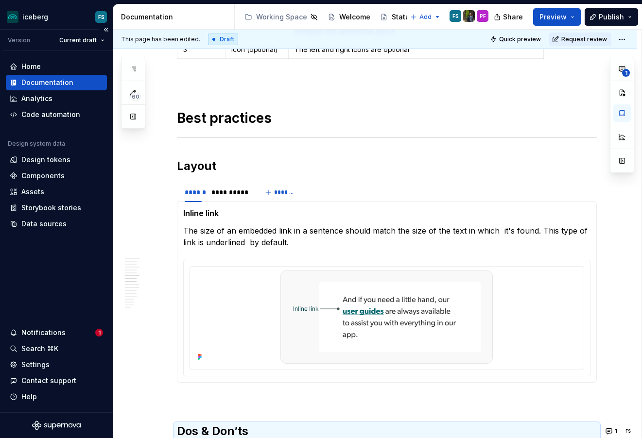
type textarea "*"
